Goal: Information Seeking & Learning: Learn about a topic

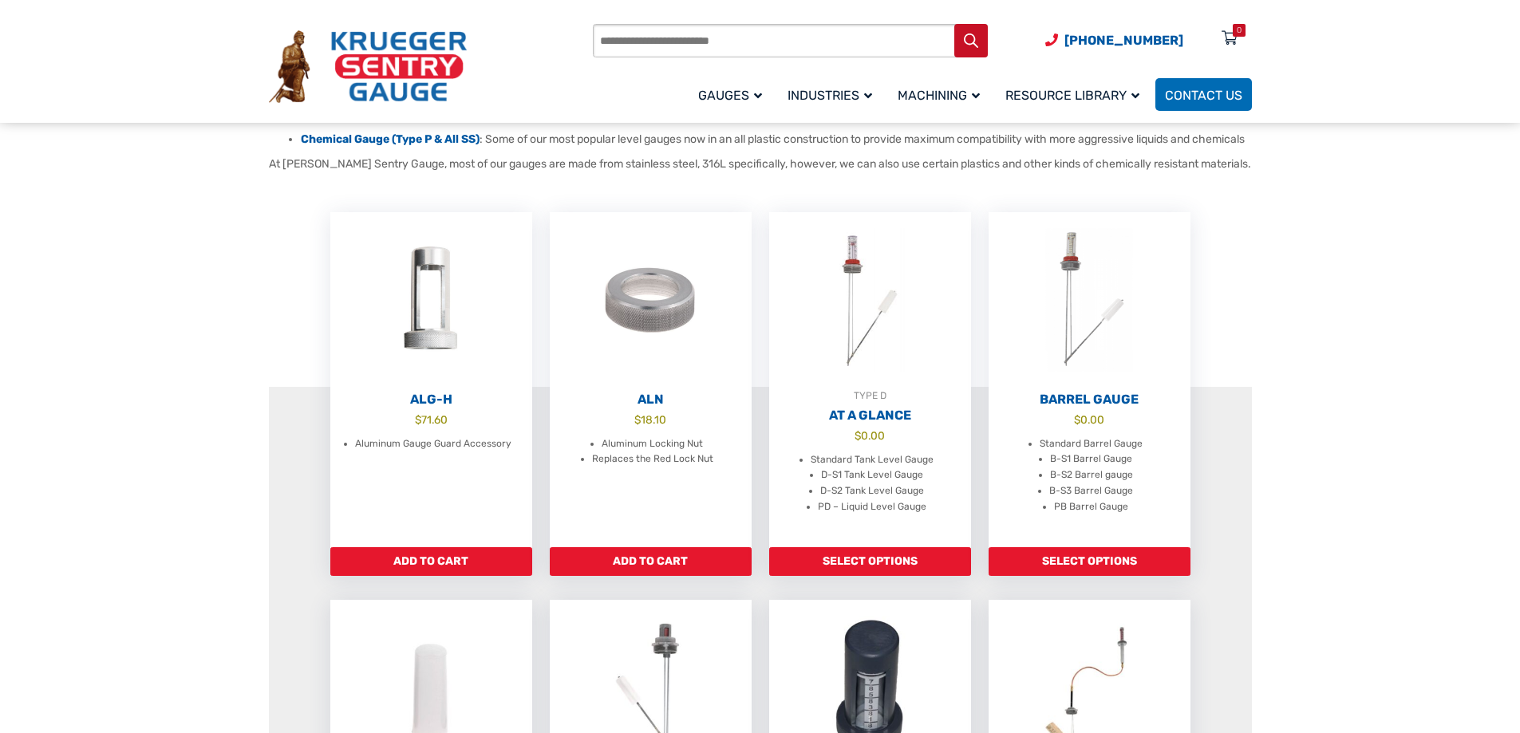
scroll to position [399, 0]
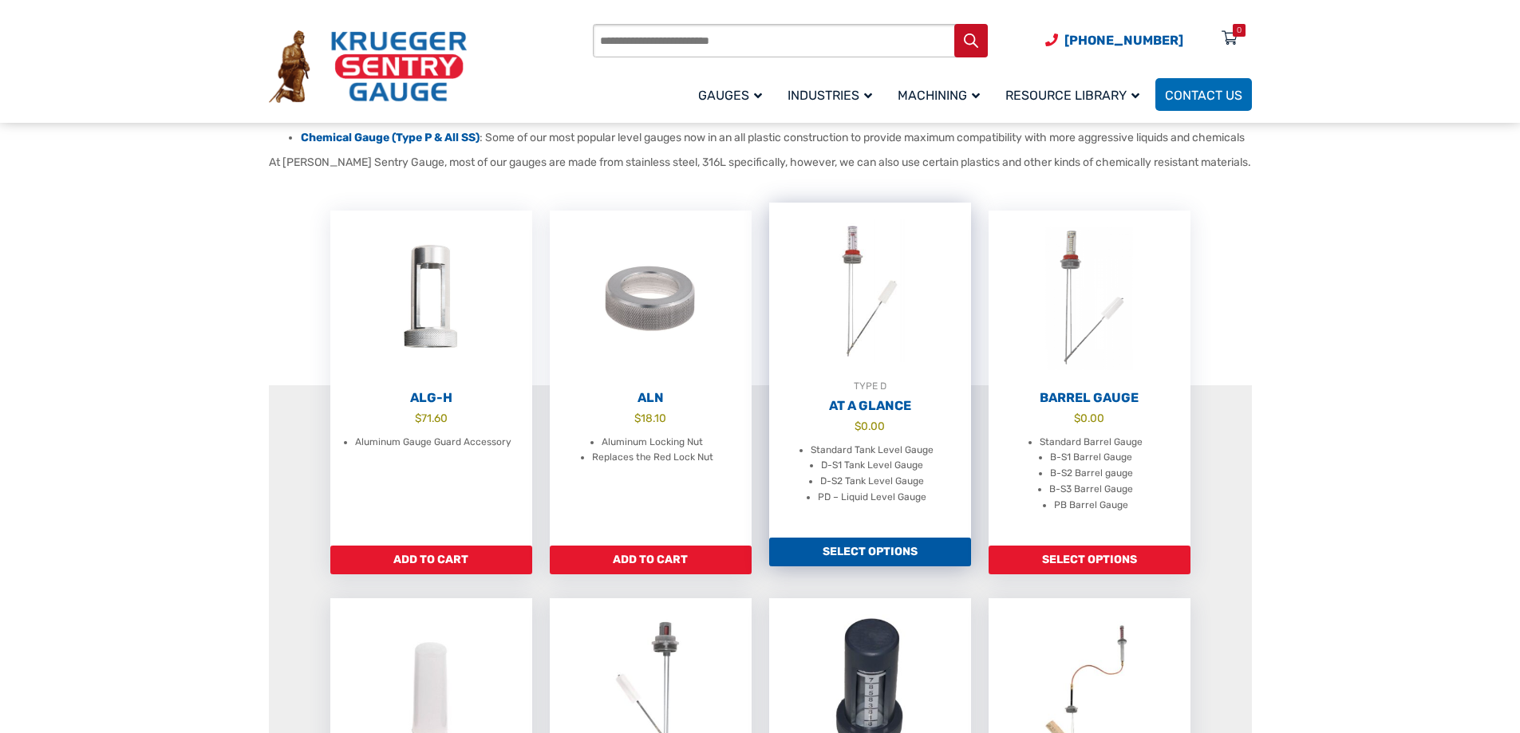
click at [853, 271] on img at bounding box center [870, 291] width 202 height 176
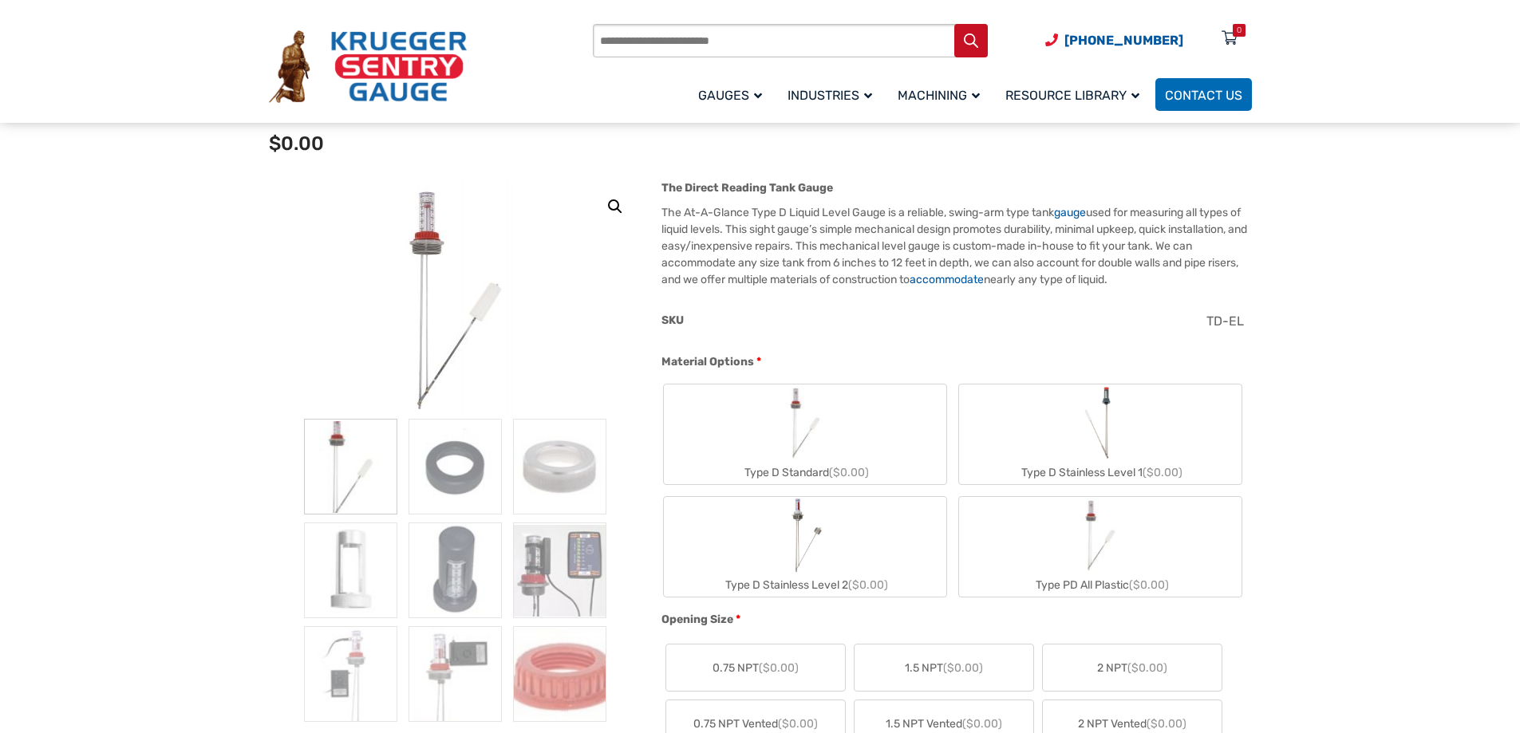
scroll to position [160, 0]
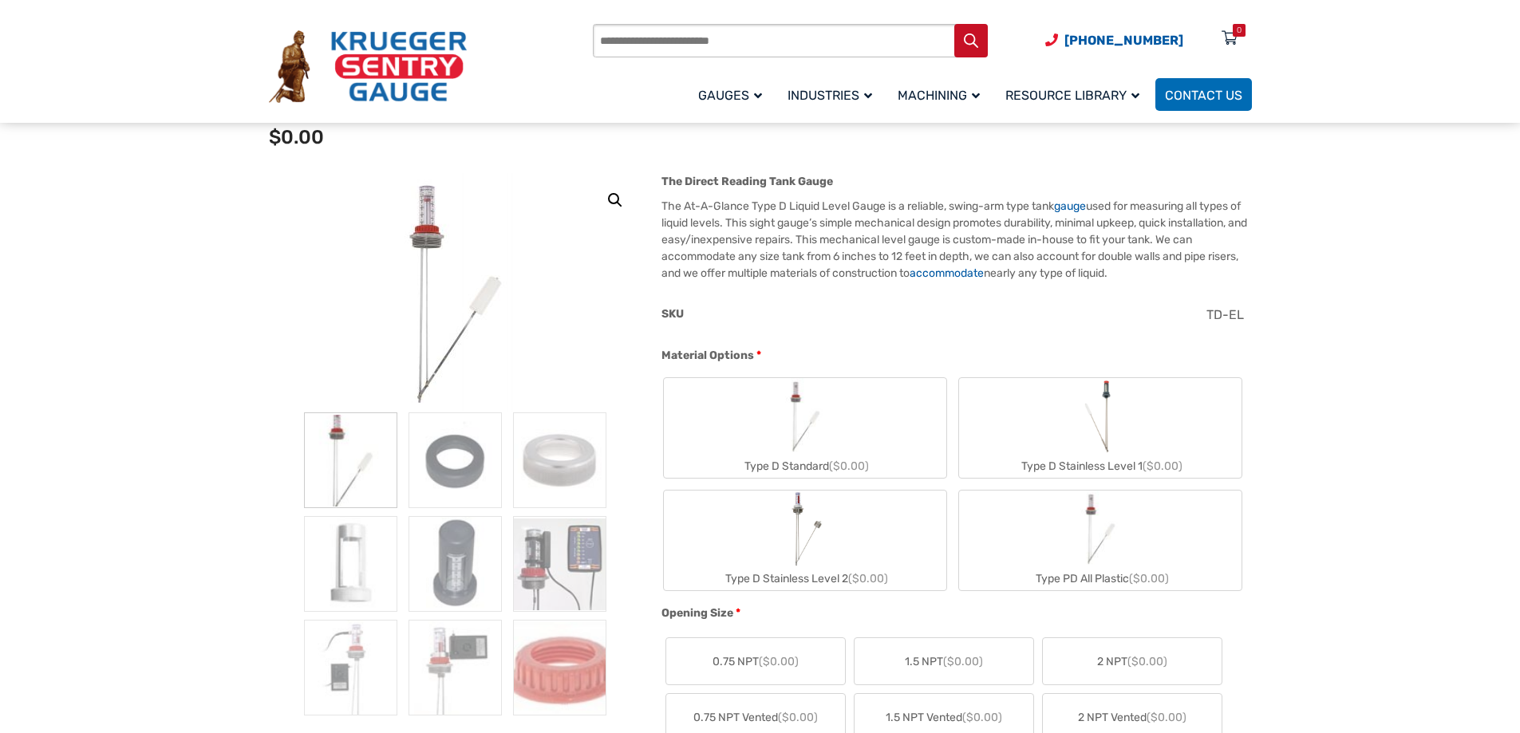
click at [442, 227] on img at bounding box center [456, 292] width 192 height 239
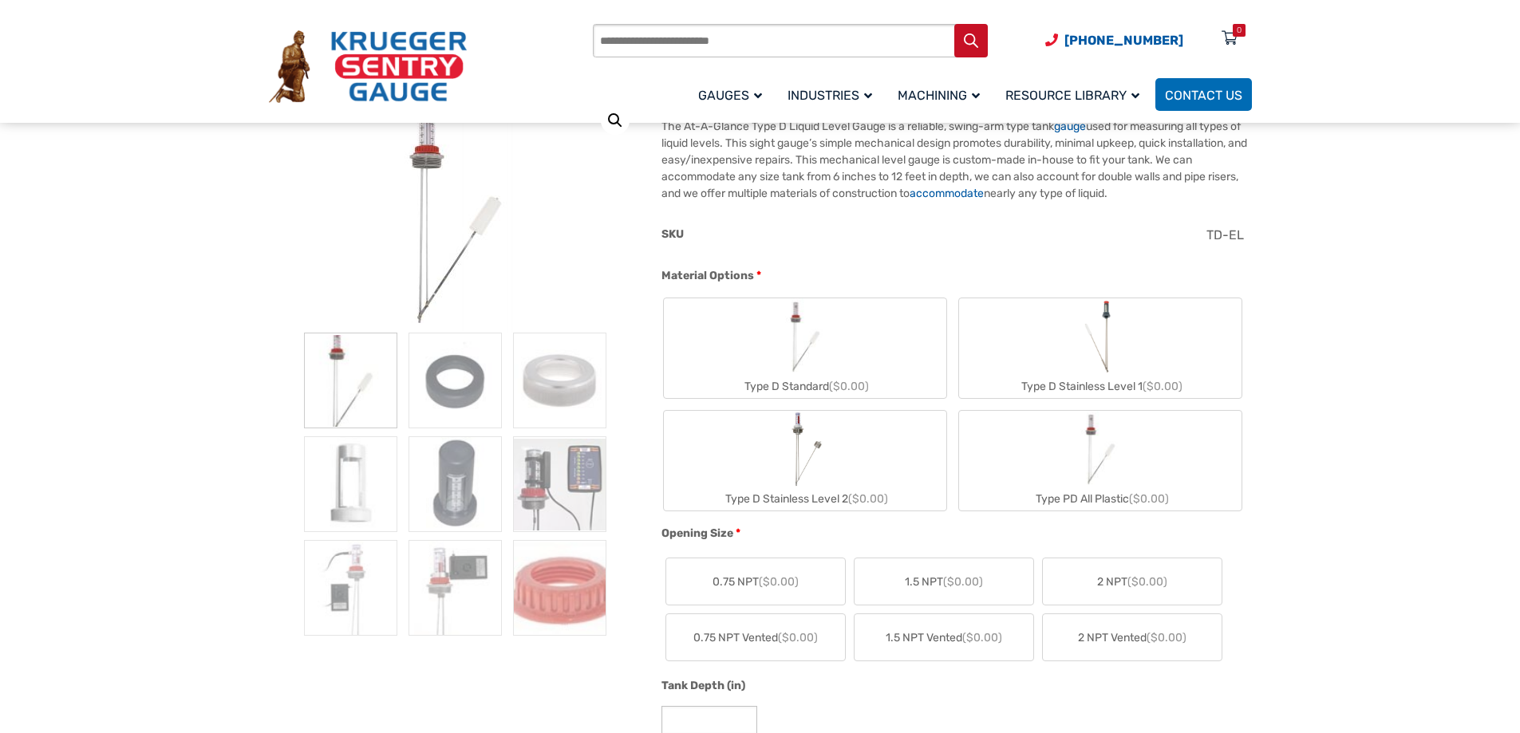
click at [340, 381] on img at bounding box center [350, 381] width 93 height 96
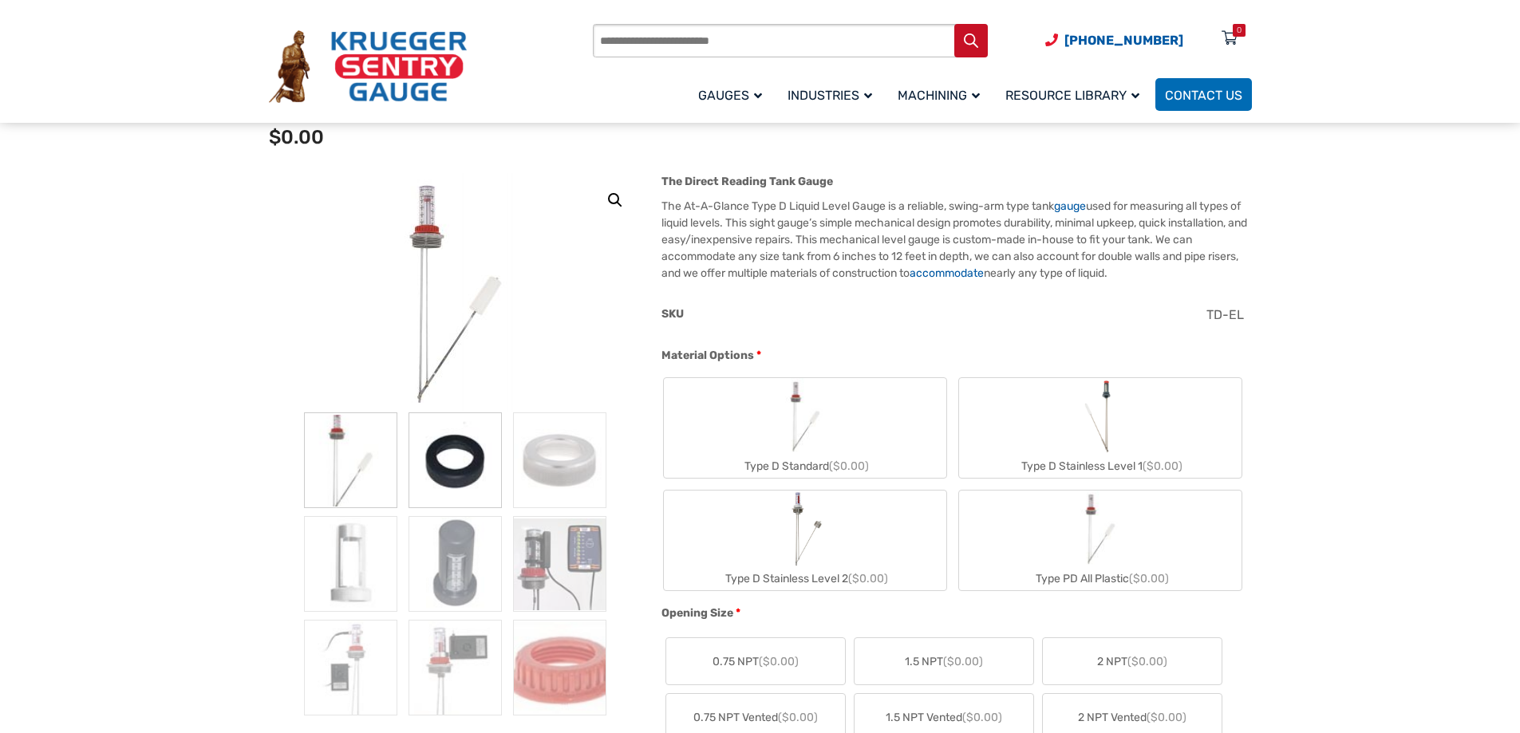
click at [455, 446] on img at bounding box center [455, 461] width 93 height 96
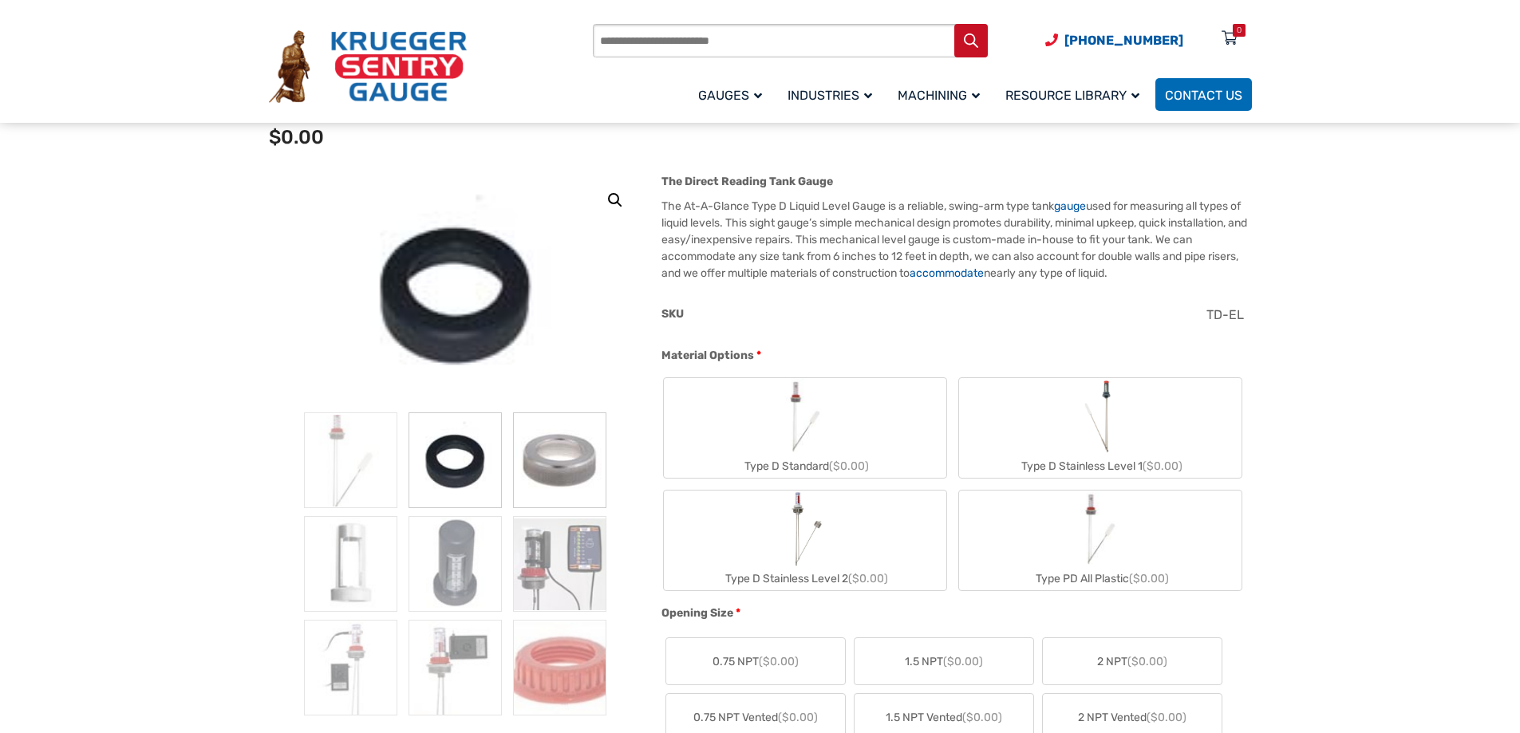
click at [577, 453] on img at bounding box center [559, 461] width 93 height 96
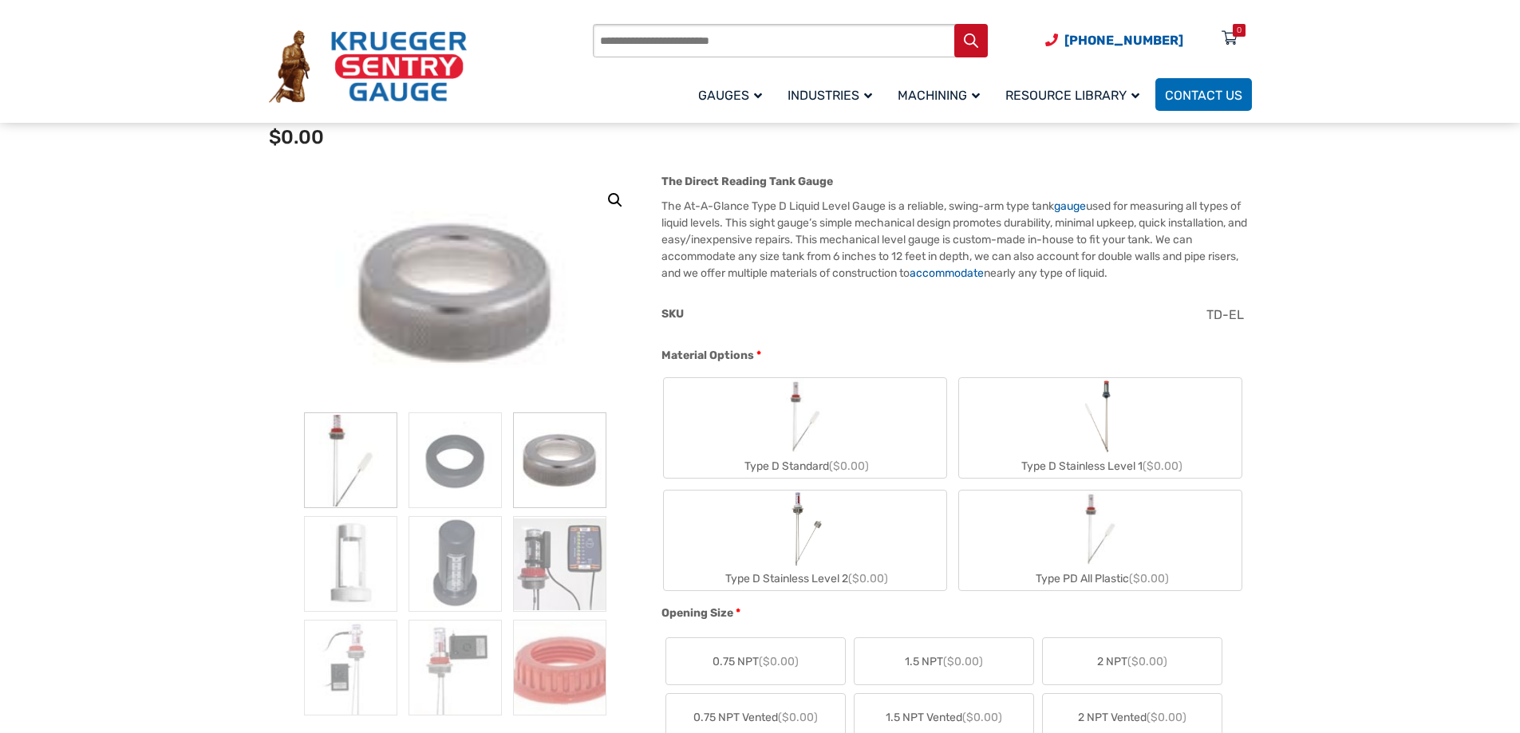
click at [356, 472] on img at bounding box center [350, 461] width 93 height 96
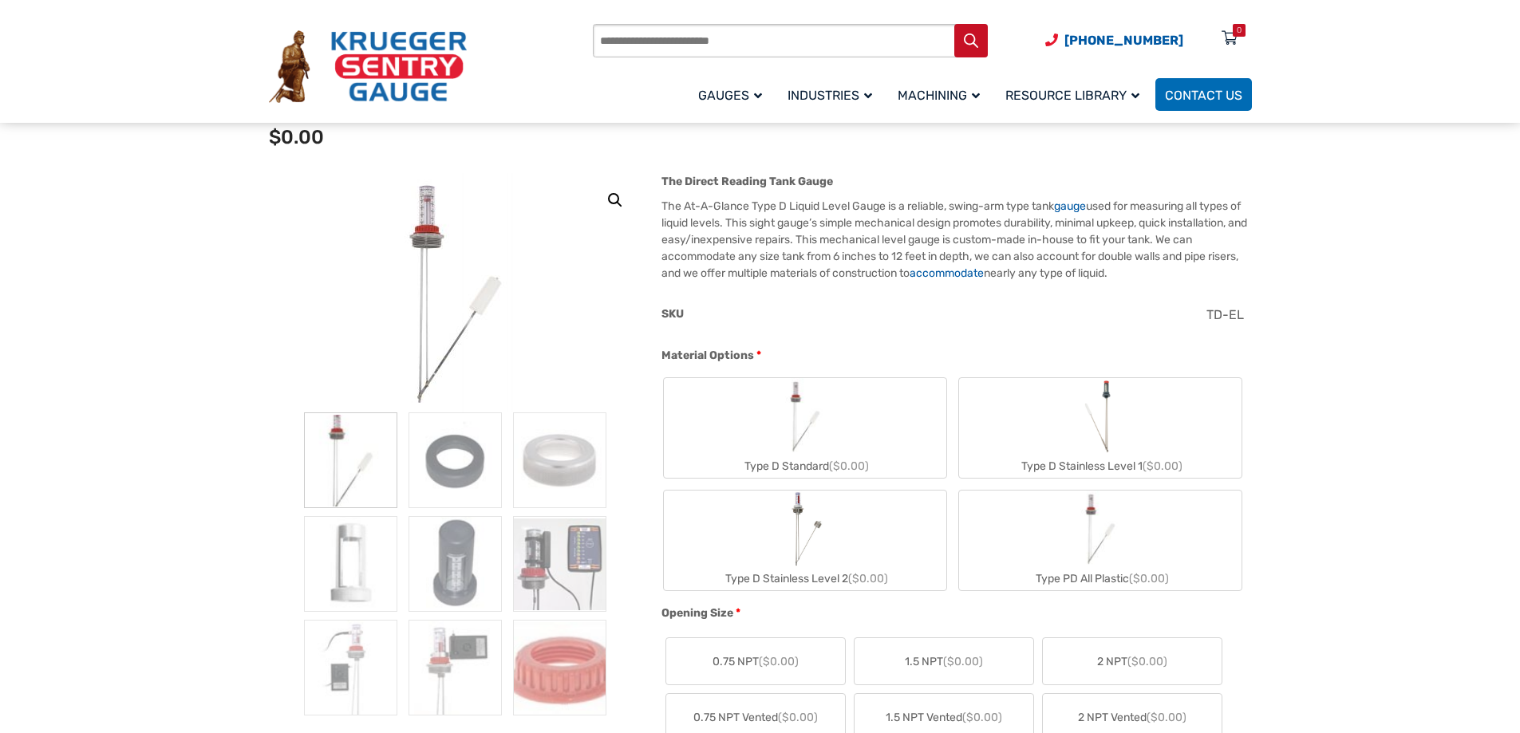
drag, startPoint x: 365, startPoint y: 558, endPoint x: 405, endPoint y: 556, distance: 39.1
click at [366, 558] on img at bounding box center [350, 564] width 93 height 96
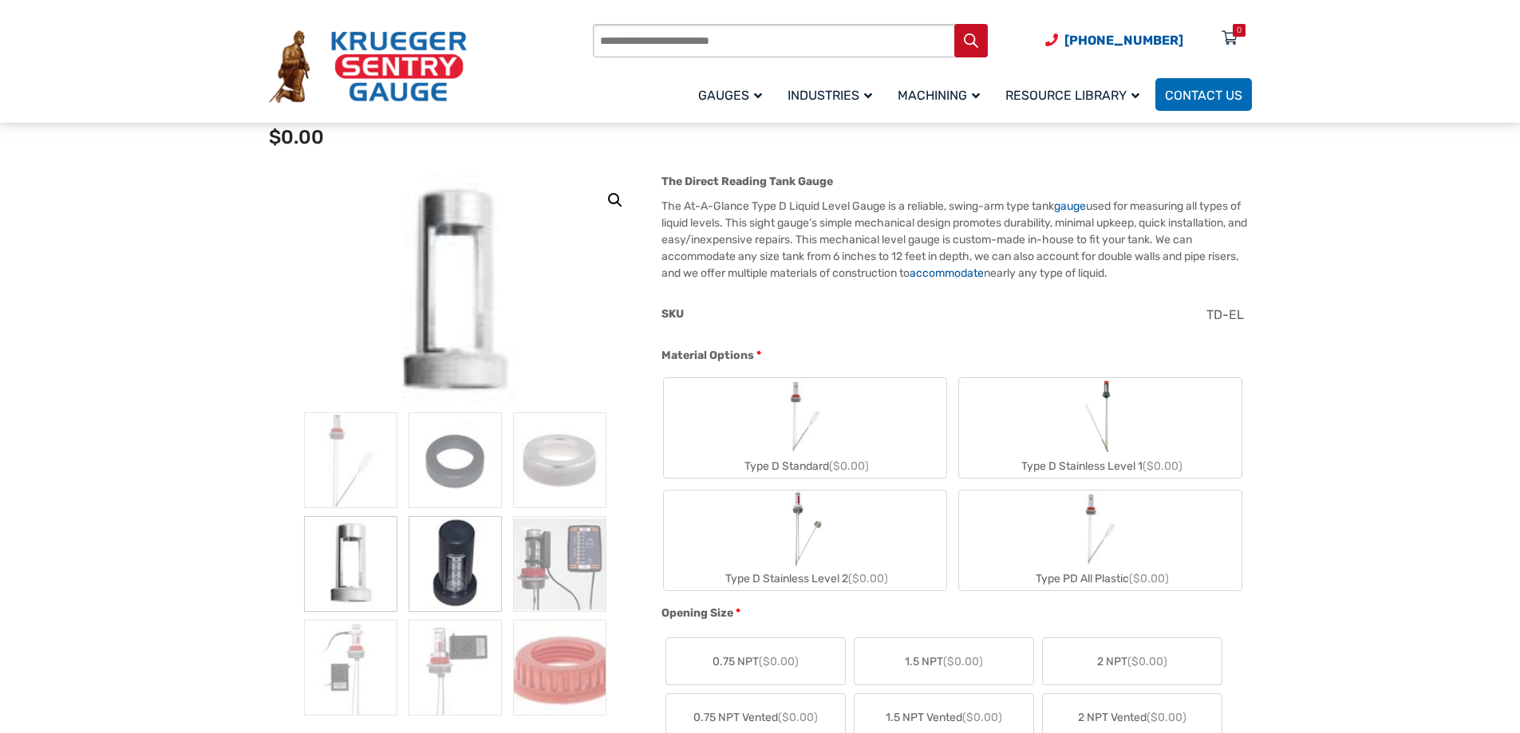
click at [437, 554] on img at bounding box center [455, 564] width 93 height 96
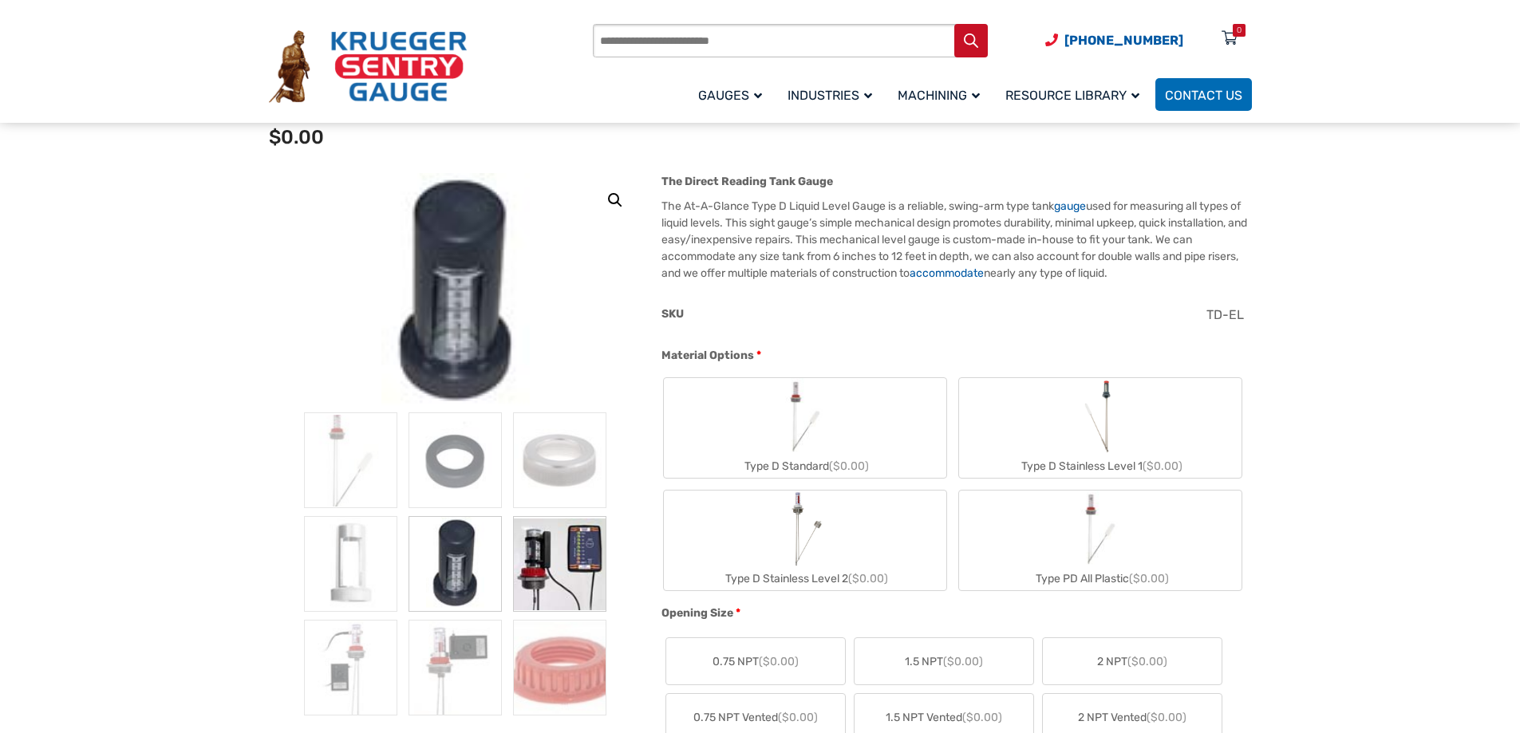
click at [577, 563] on img at bounding box center [559, 564] width 93 height 96
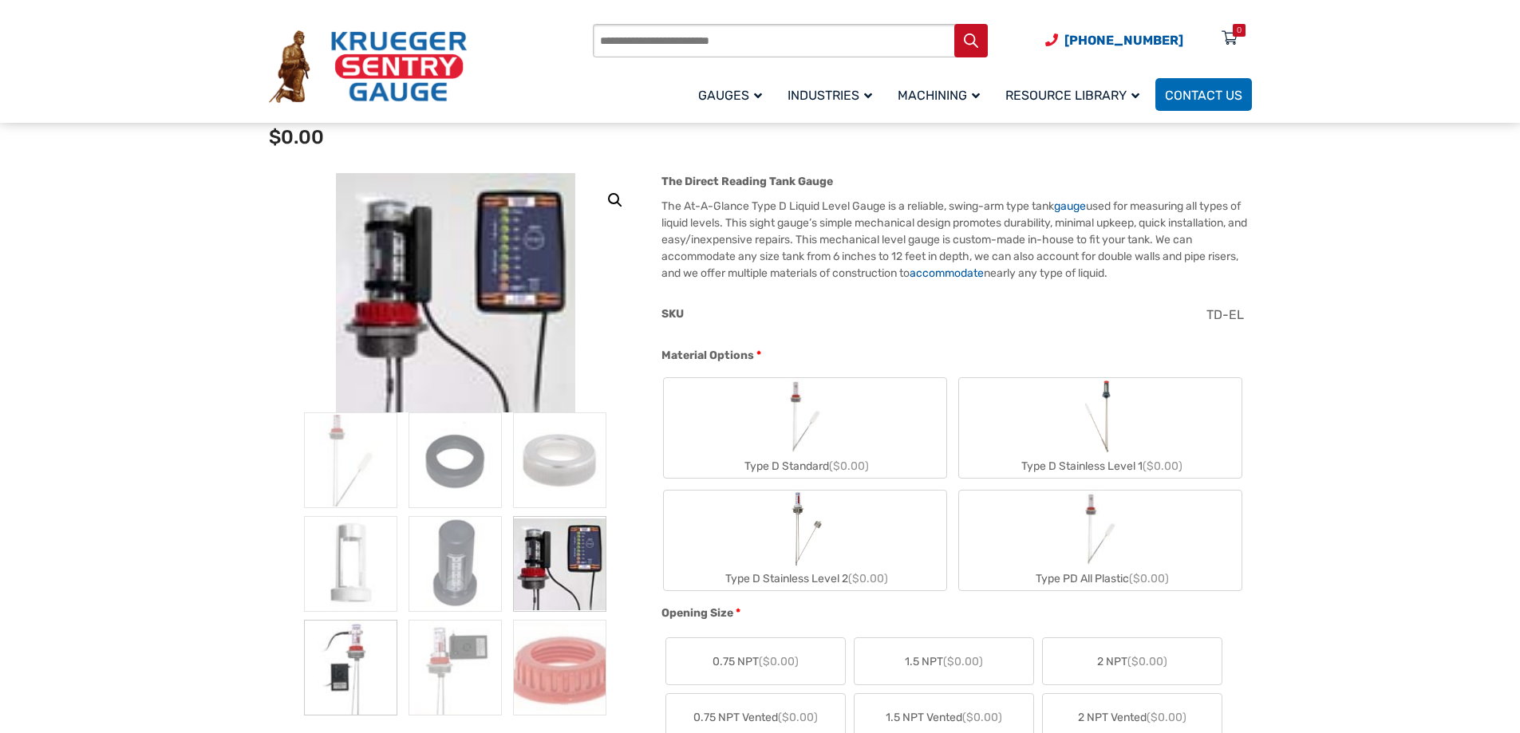
click at [332, 658] on img at bounding box center [350, 668] width 93 height 96
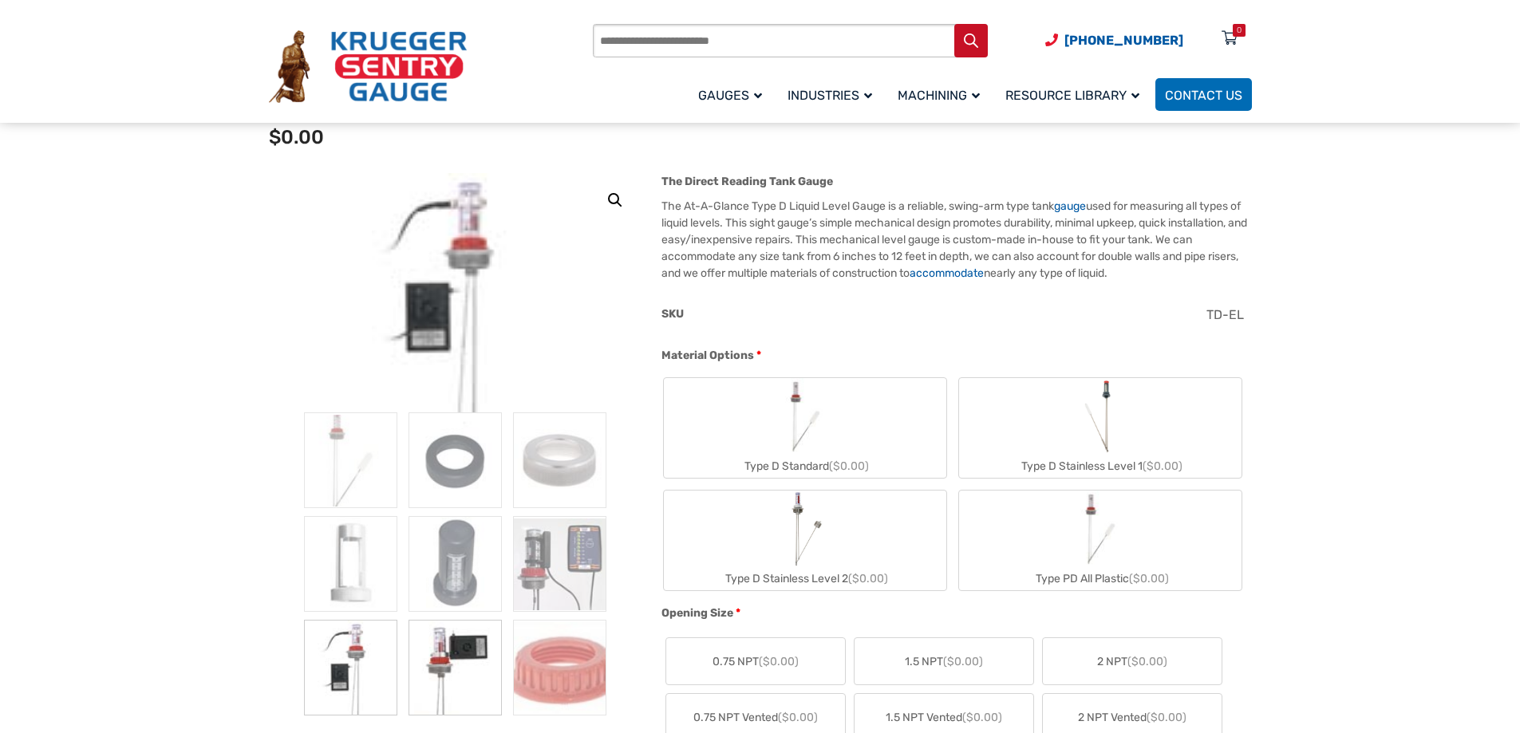
click at [444, 667] on img at bounding box center [455, 668] width 93 height 96
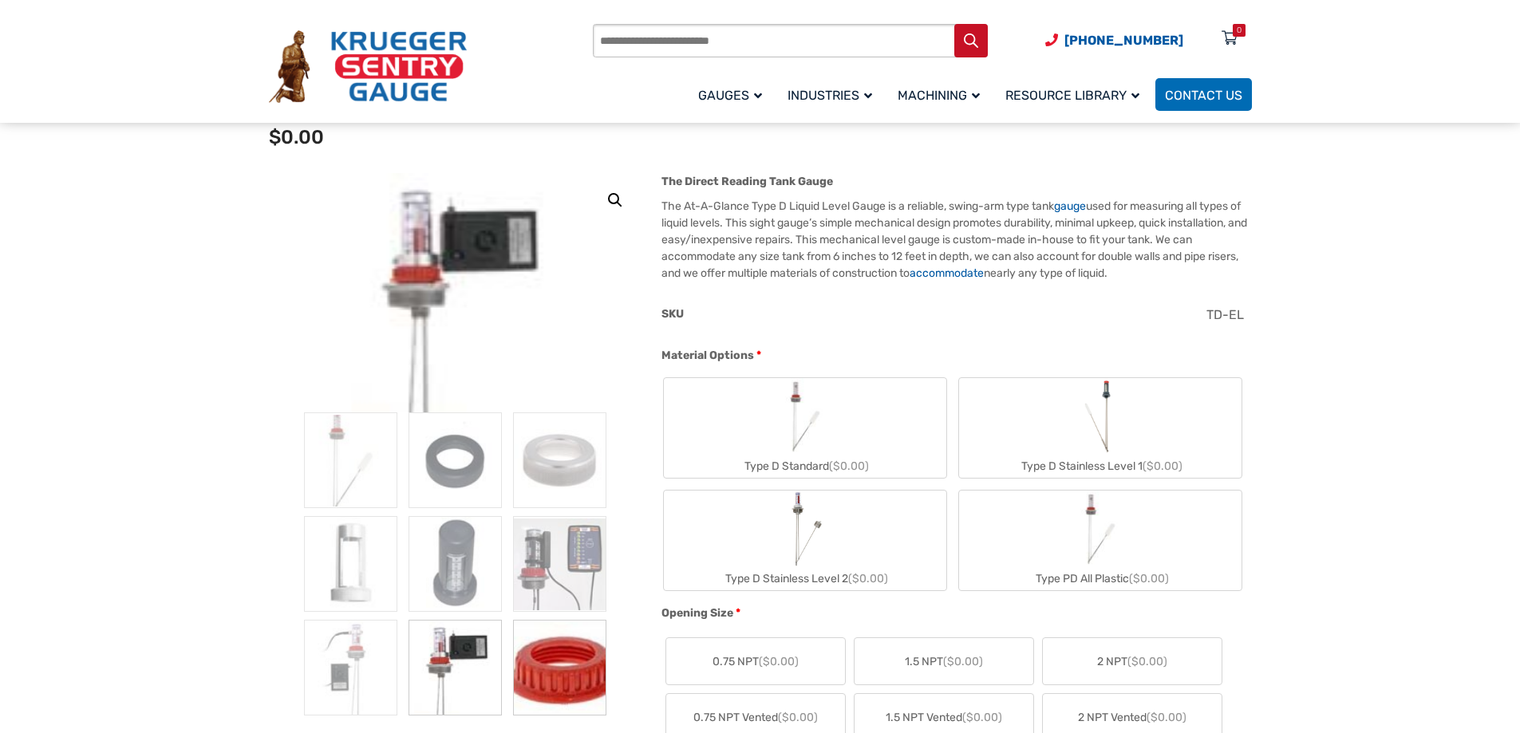
click at [563, 680] on img at bounding box center [559, 668] width 93 height 96
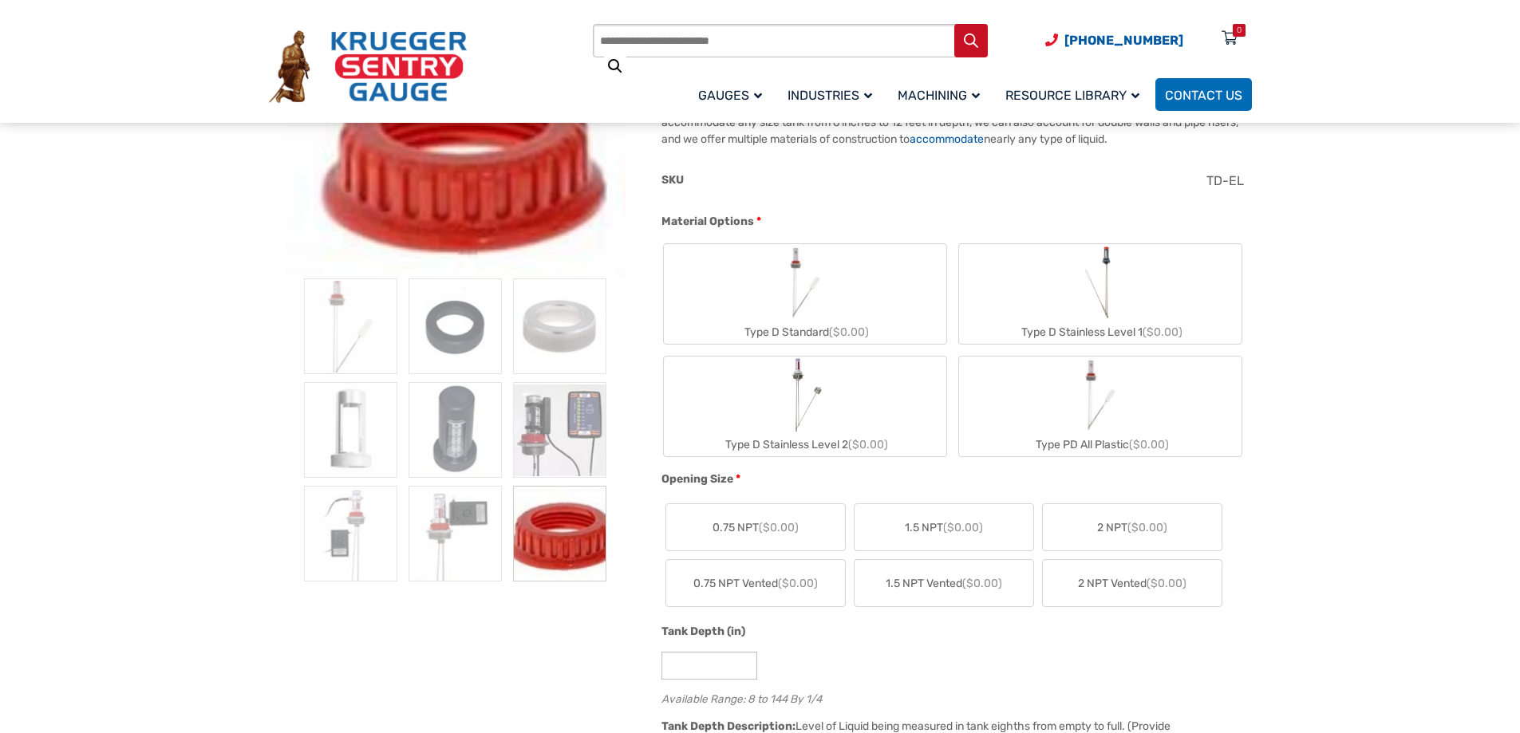
scroll to position [0, 0]
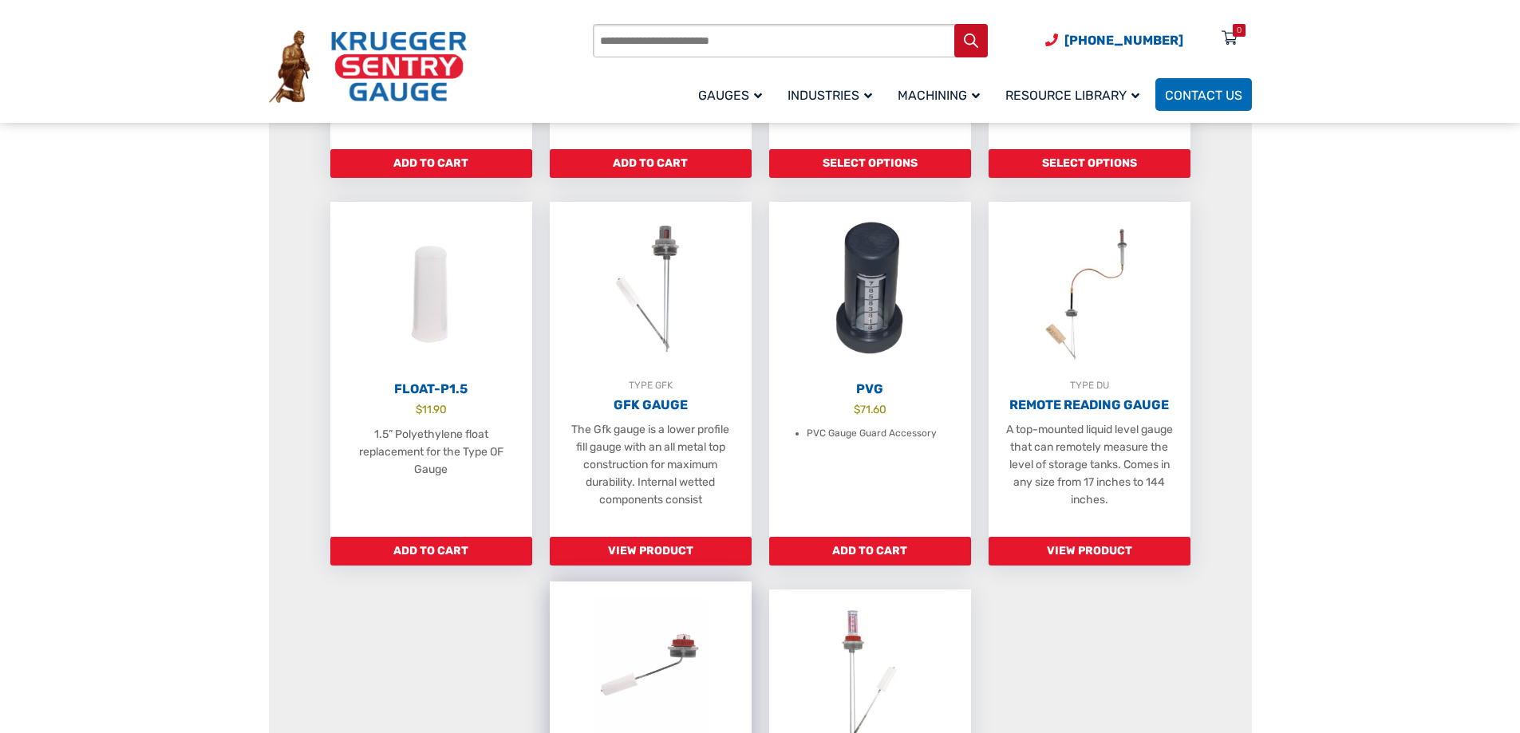
scroll to position [638, 0]
